Goal: Task Accomplishment & Management: Manage account settings

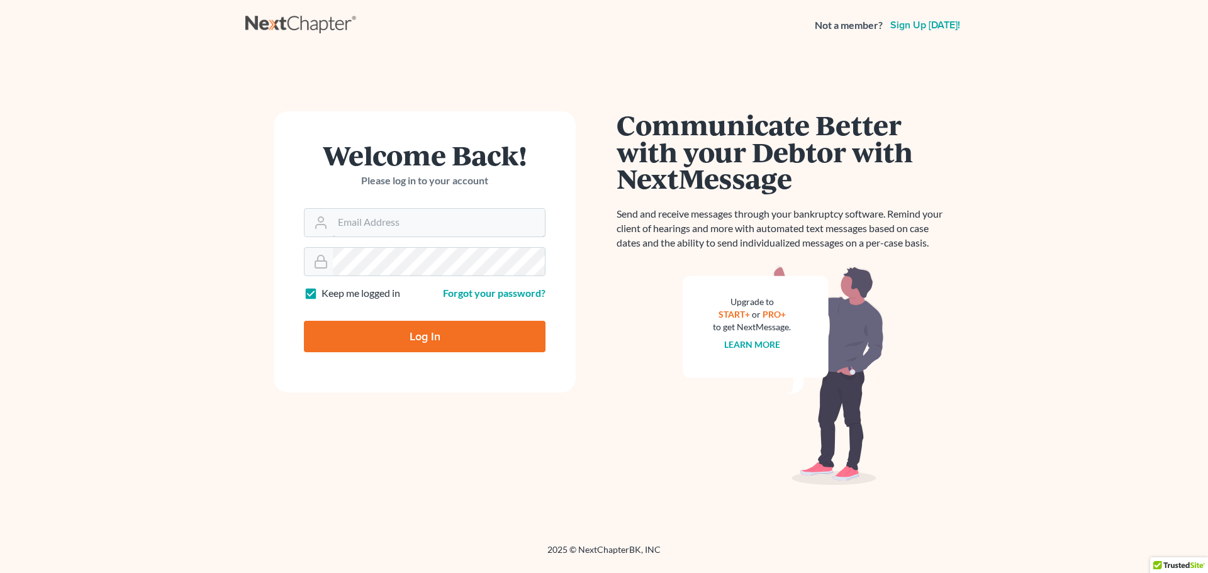
type input "cguffey@saderlawfirm.com"
click at [418, 337] on input "Log In" at bounding box center [425, 336] width 242 height 31
type input "Thinking..."
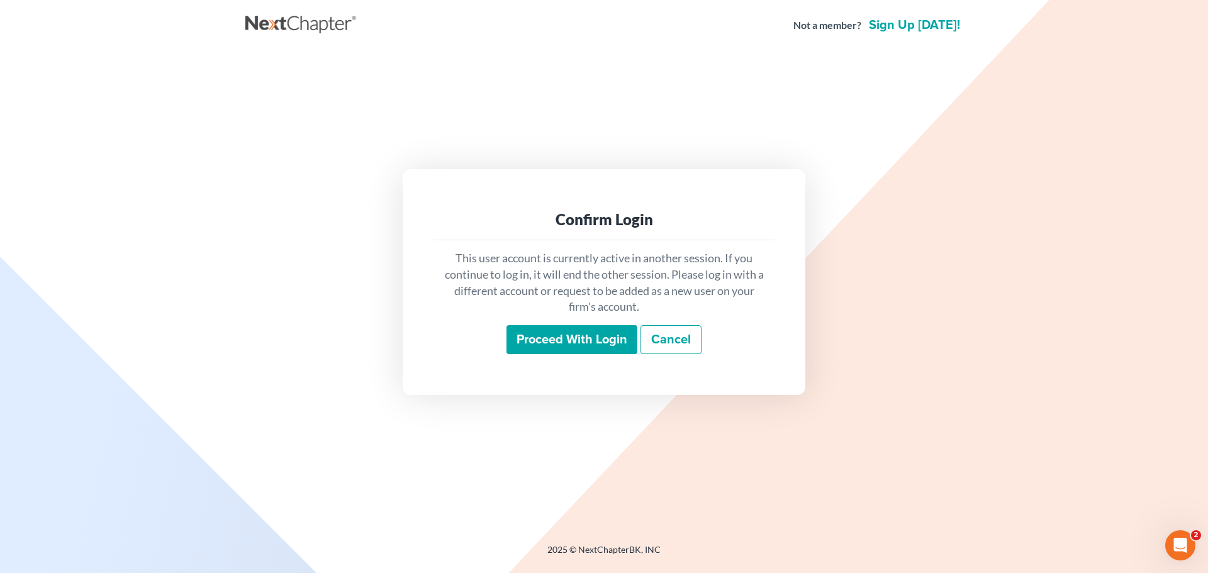
click at [554, 342] on input "Proceed with login" at bounding box center [571, 339] width 131 height 29
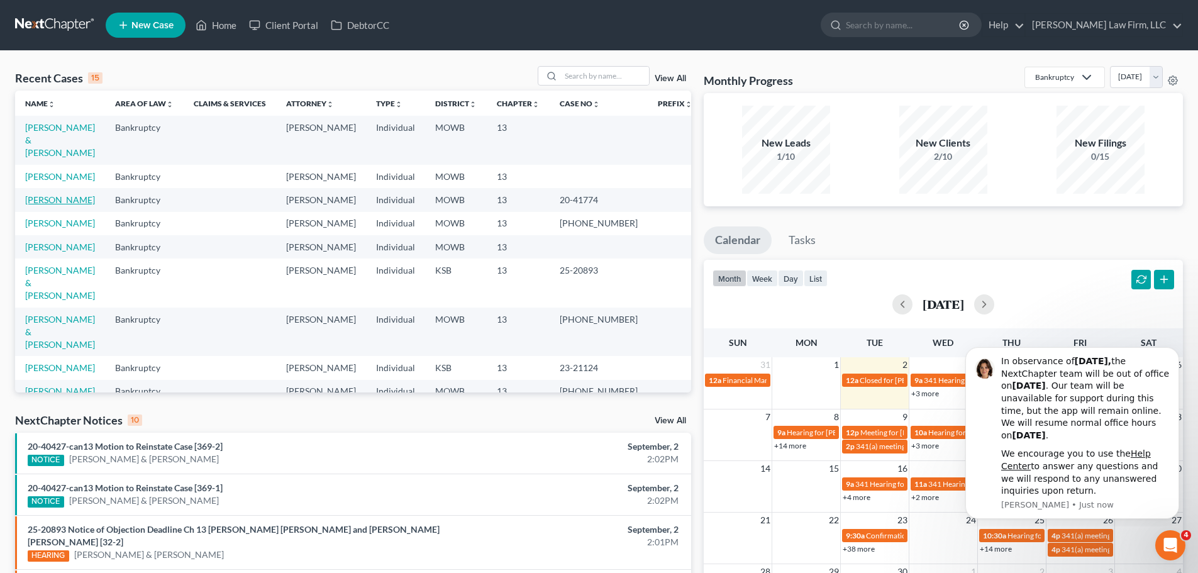
click at [50, 194] on link "Jones, Lisa" at bounding box center [60, 199] width 70 height 11
select select "6"
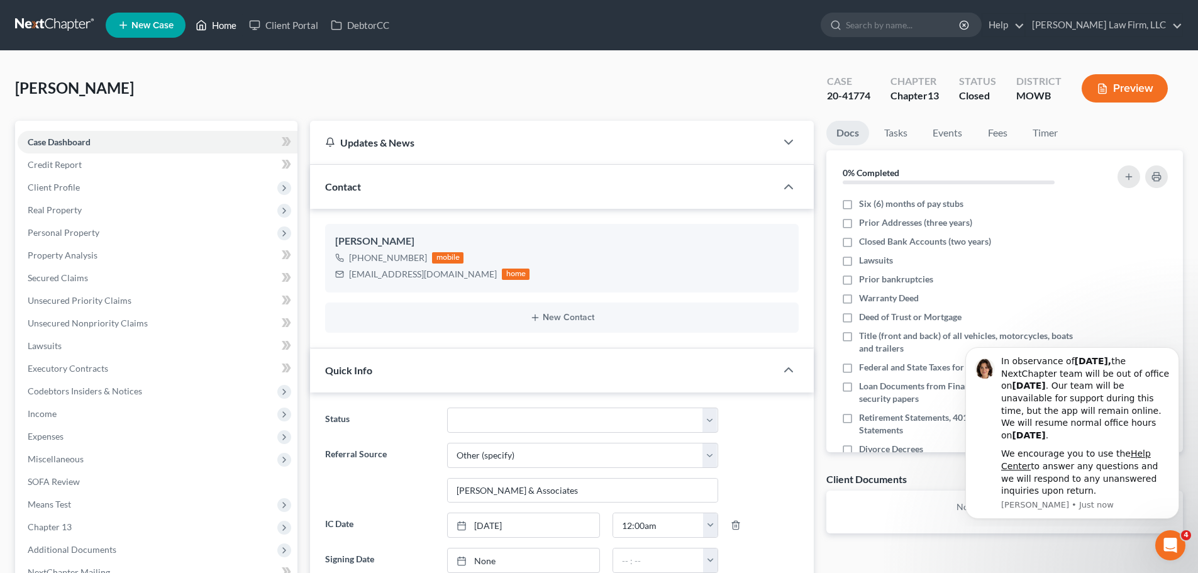
click at [220, 22] on link "Home" at bounding box center [215, 25] width 53 height 23
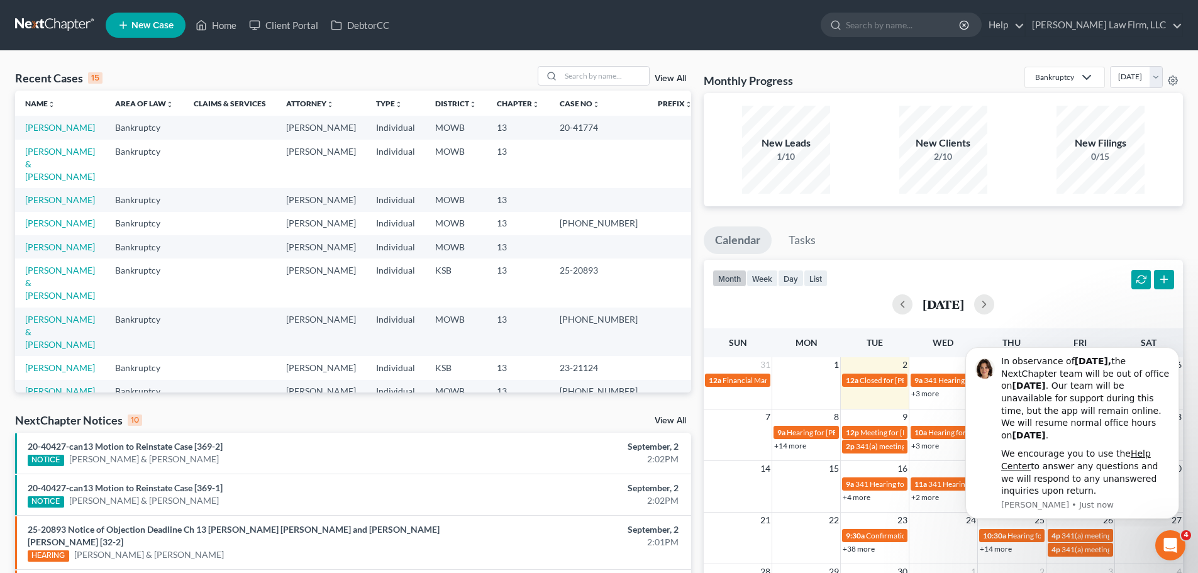
click at [682, 77] on link "View All" at bounding box center [670, 78] width 31 height 9
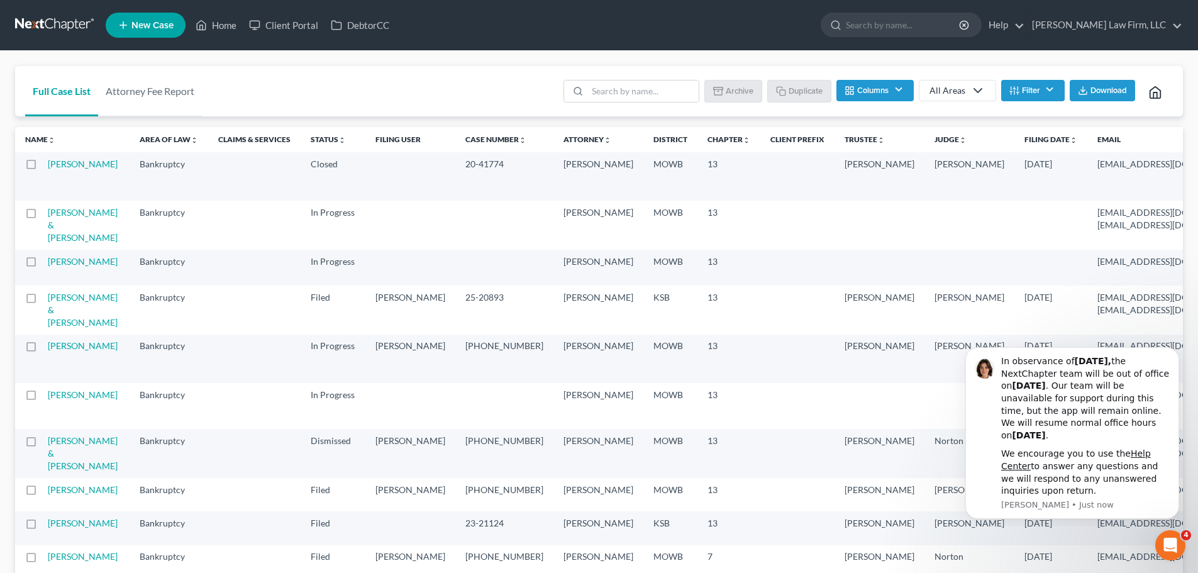
click at [43, 167] on label at bounding box center [43, 167] width 0 height 0
click at [48, 165] on input "checkbox" at bounding box center [52, 162] width 8 height 8
click at [734, 89] on button "Archive" at bounding box center [735, 90] width 57 height 21
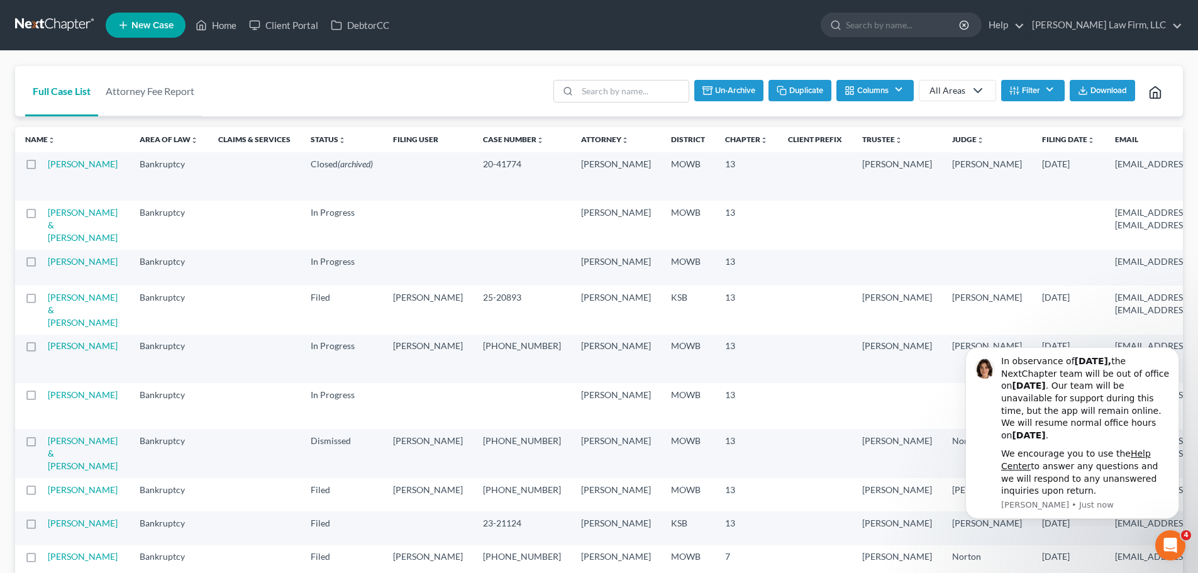
checkbox input "false"
